Goal: Information Seeking & Learning: Learn about a topic

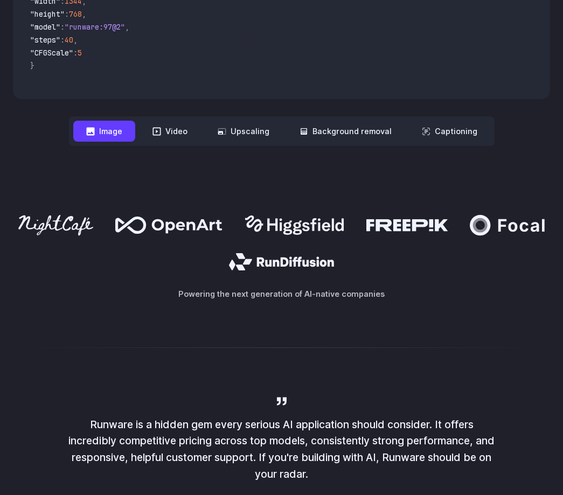
scroll to position [501, 0]
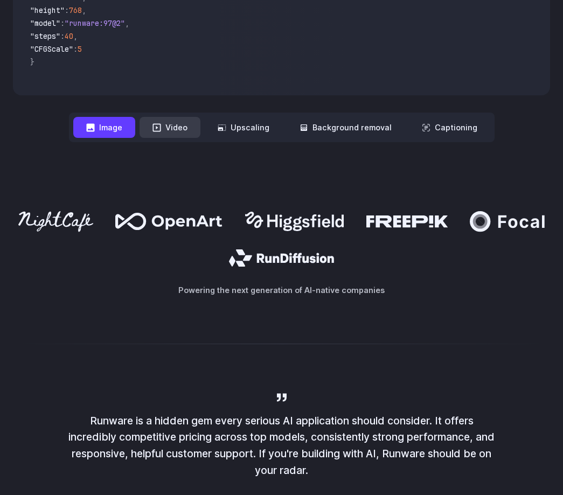
click at [187, 126] on button "Video" at bounding box center [170, 127] width 61 height 21
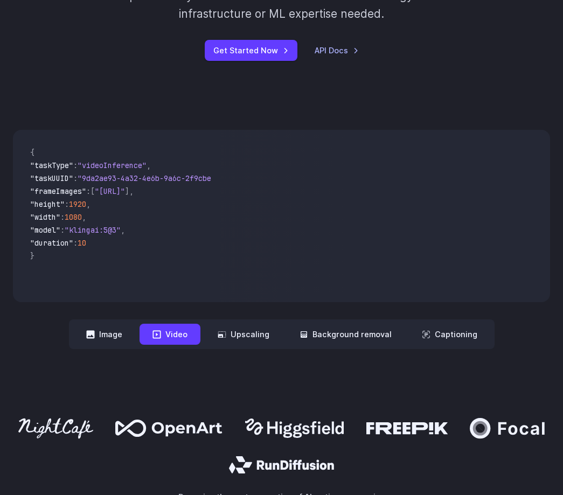
scroll to position [290, 0]
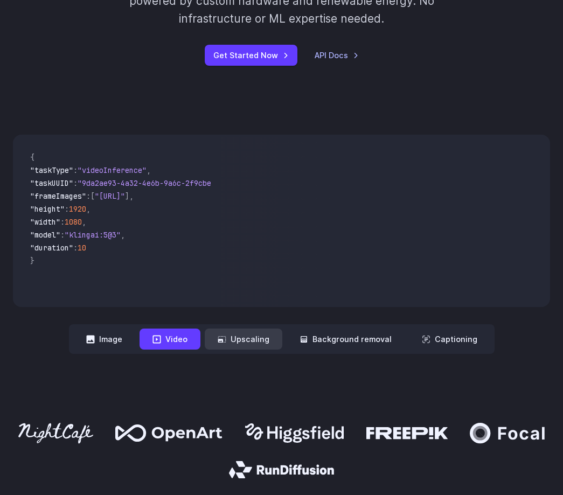
click at [259, 333] on button "Upscaling" at bounding box center [244, 339] width 78 height 21
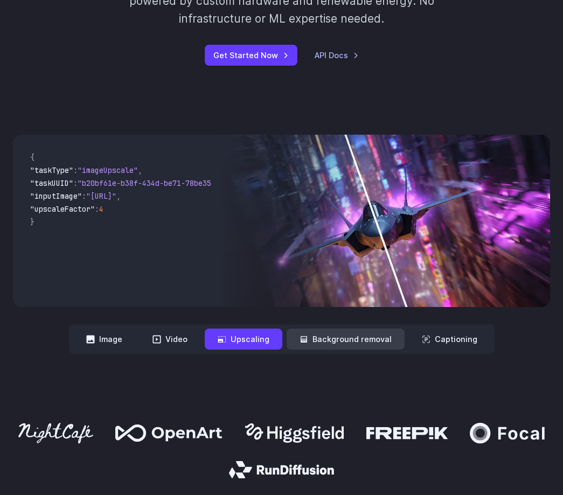
click at [327, 332] on button "Background removal" at bounding box center [346, 339] width 118 height 21
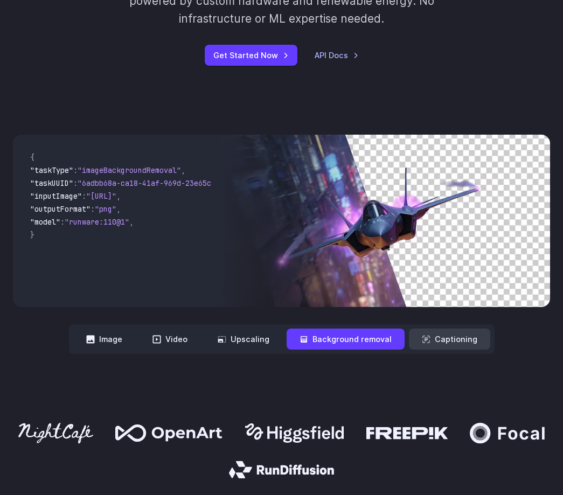
click at [457, 343] on button "Captioning" at bounding box center [449, 339] width 81 height 21
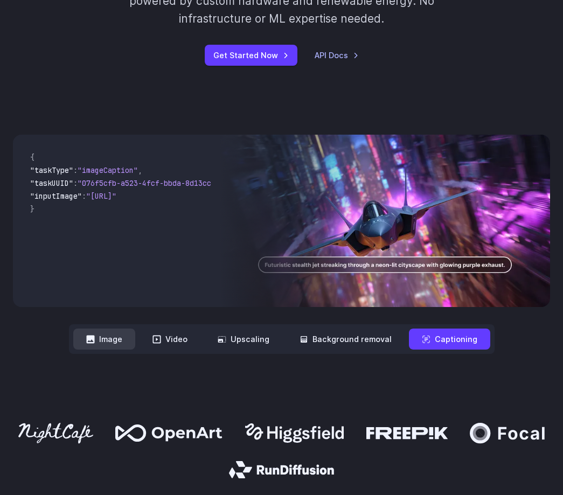
click at [109, 346] on button "Image" at bounding box center [104, 339] width 62 height 21
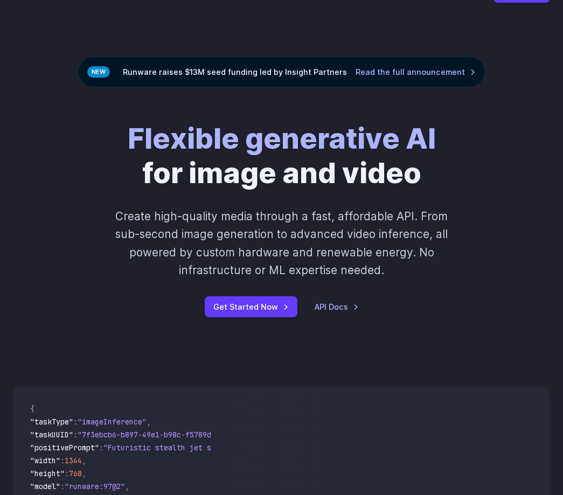
scroll to position [0, 0]
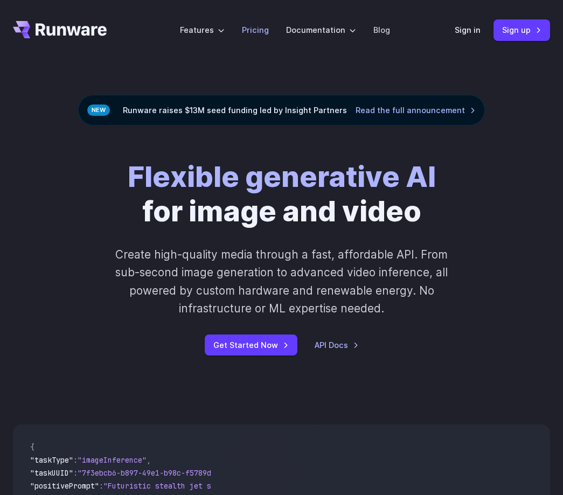
click at [254, 31] on link "Pricing" at bounding box center [255, 30] width 27 height 12
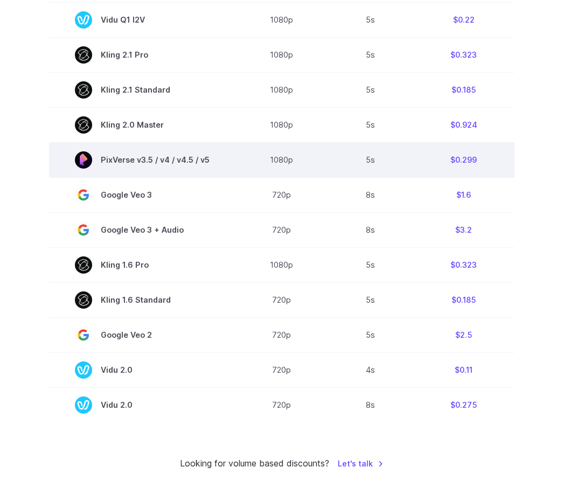
scroll to position [750, 0]
